Goal: Task Accomplishment & Management: Use online tool/utility

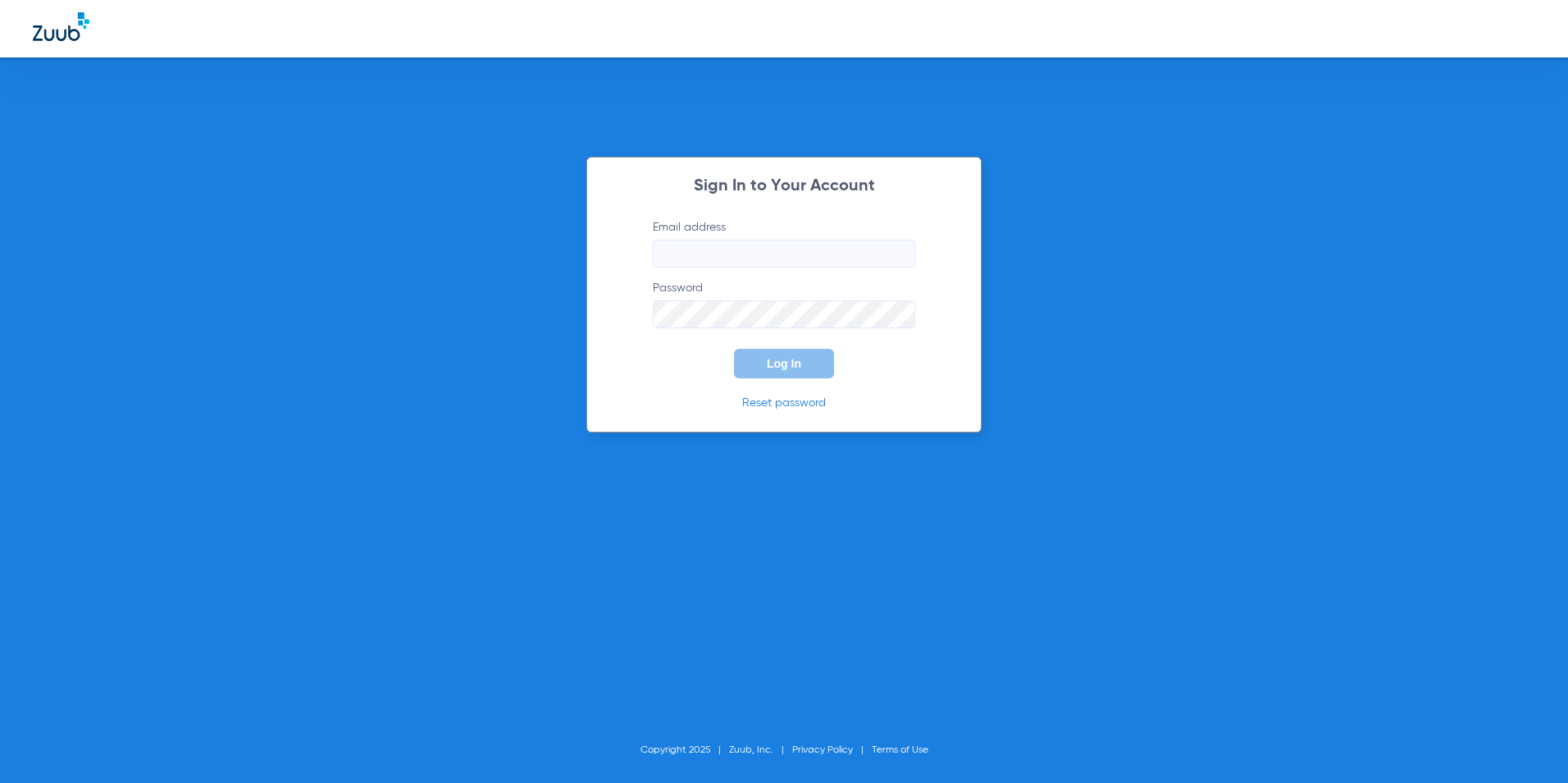
type input "[EMAIL_ADDRESS][DOMAIN_NAME]"
click at [768, 356] on button "Log In" at bounding box center [784, 363] width 100 height 29
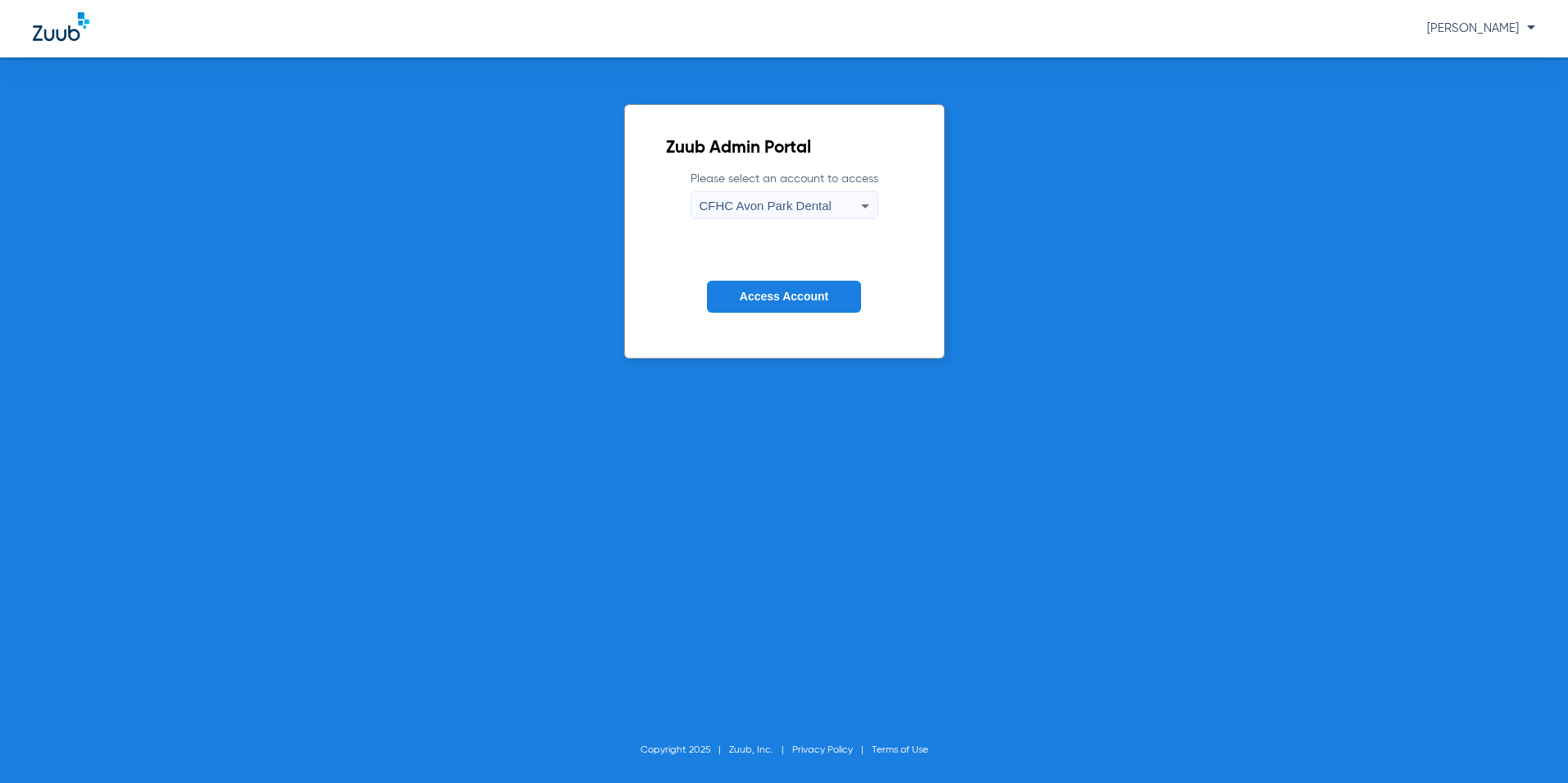
click at [831, 206] on div "CFHC Avon Park Dental" at bounding box center [780, 206] width 161 height 28
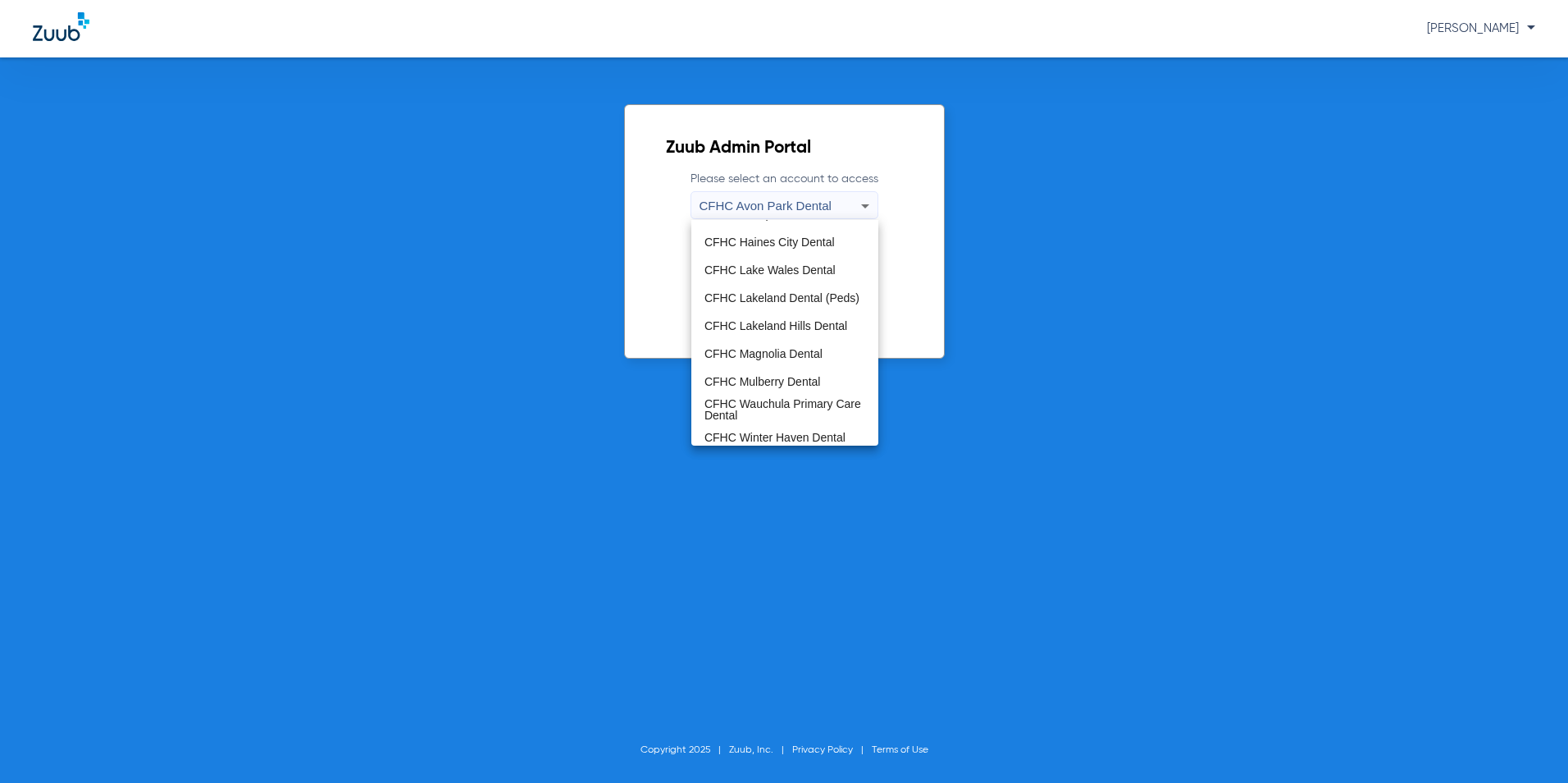
scroll to position [110, 0]
click at [780, 352] on span "CFHC Magnolia Dental" at bounding box center [763, 348] width 118 height 11
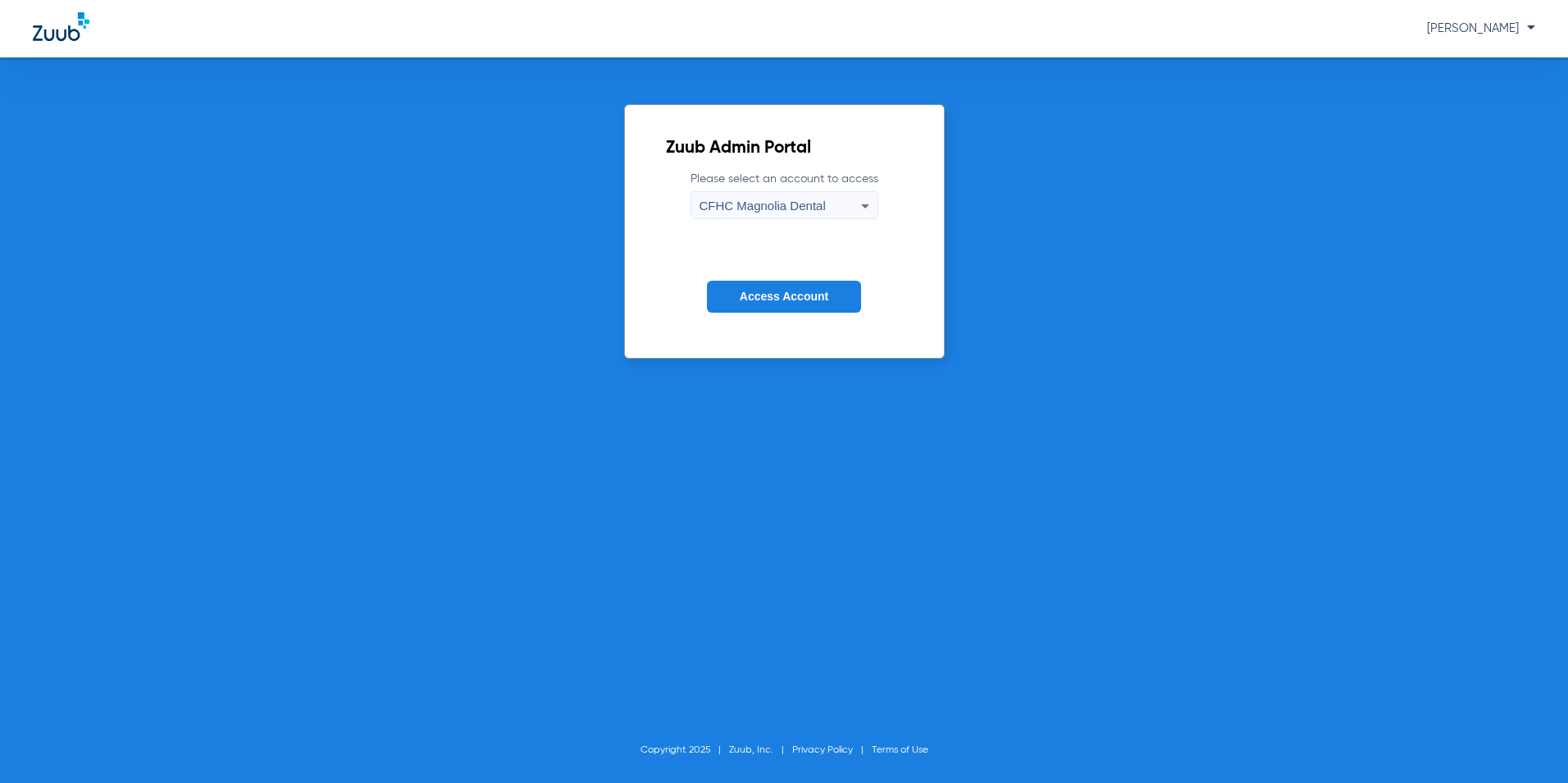
click at [794, 293] on span "Access Account" at bounding box center [784, 297] width 89 height 13
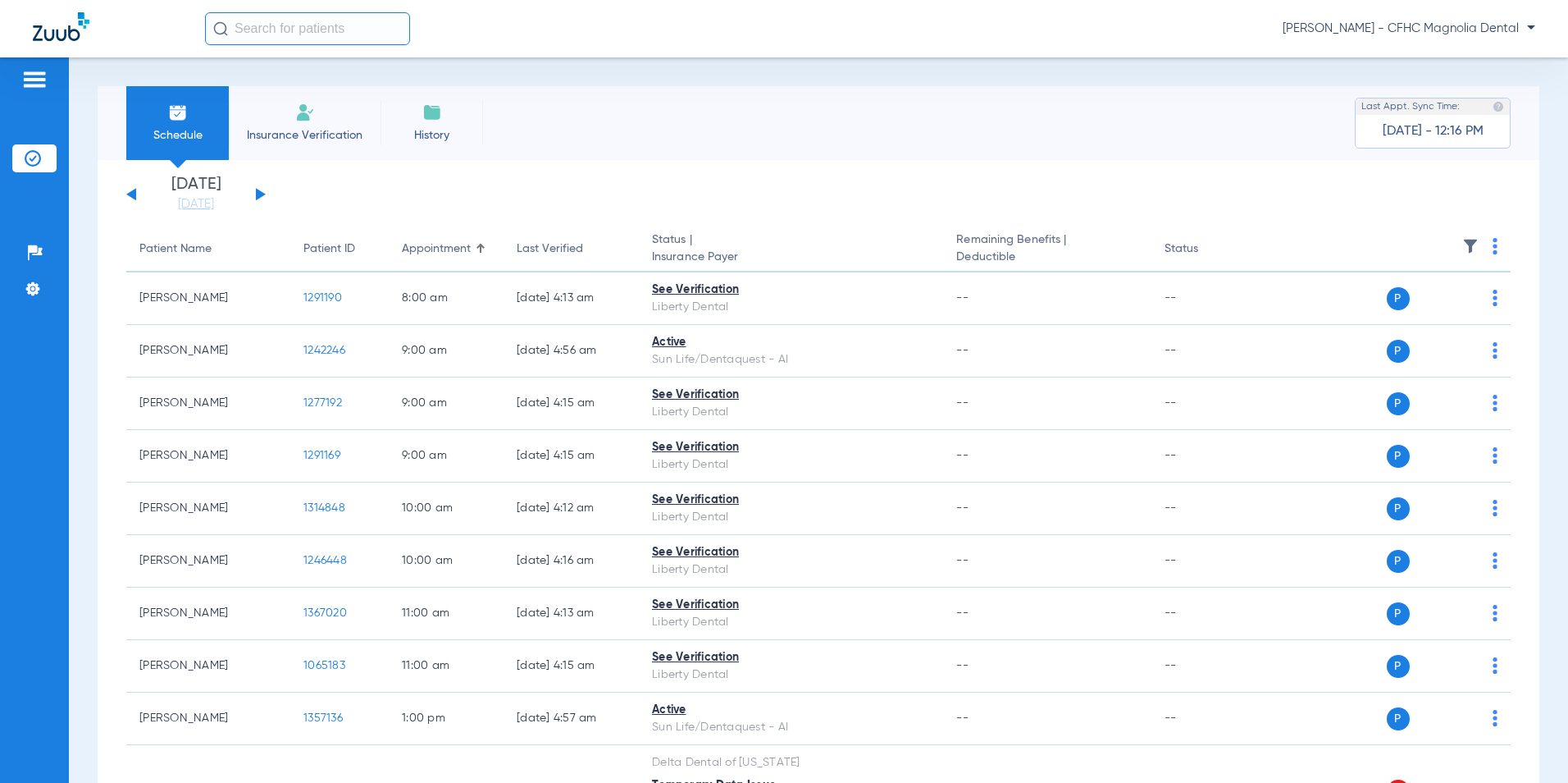
click at [259, 193] on button at bounding box center [261, 194] width 9 height 12
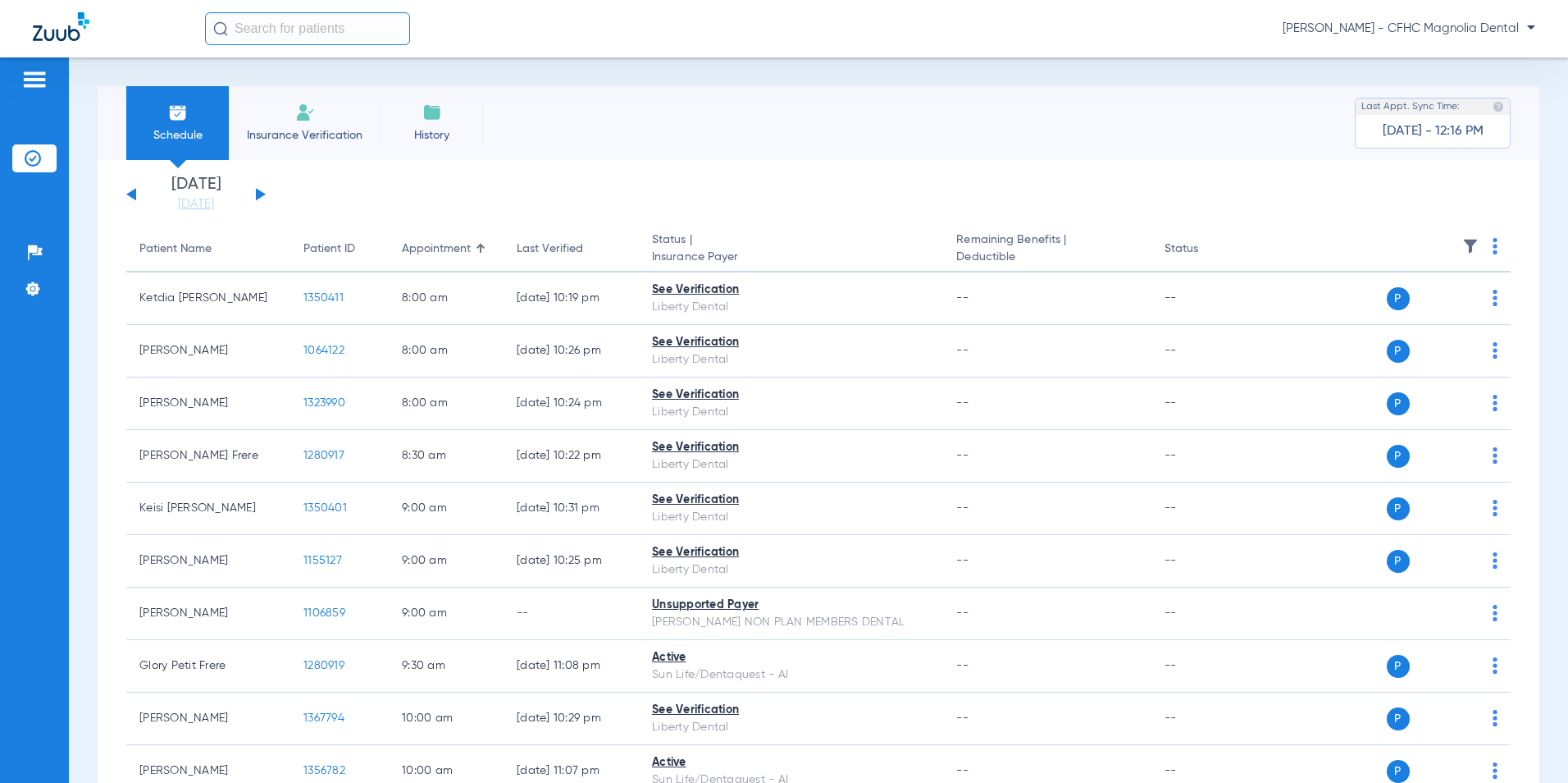
click at [1492, 246] on img at bounding box center [1494, 246] width 5 height 16
click at [1431, 312] on span "Verify All" at bounding box center [1422, 311] width 98 height 11
